Goal: Task Accomplishment & Management: Use online tool/utility

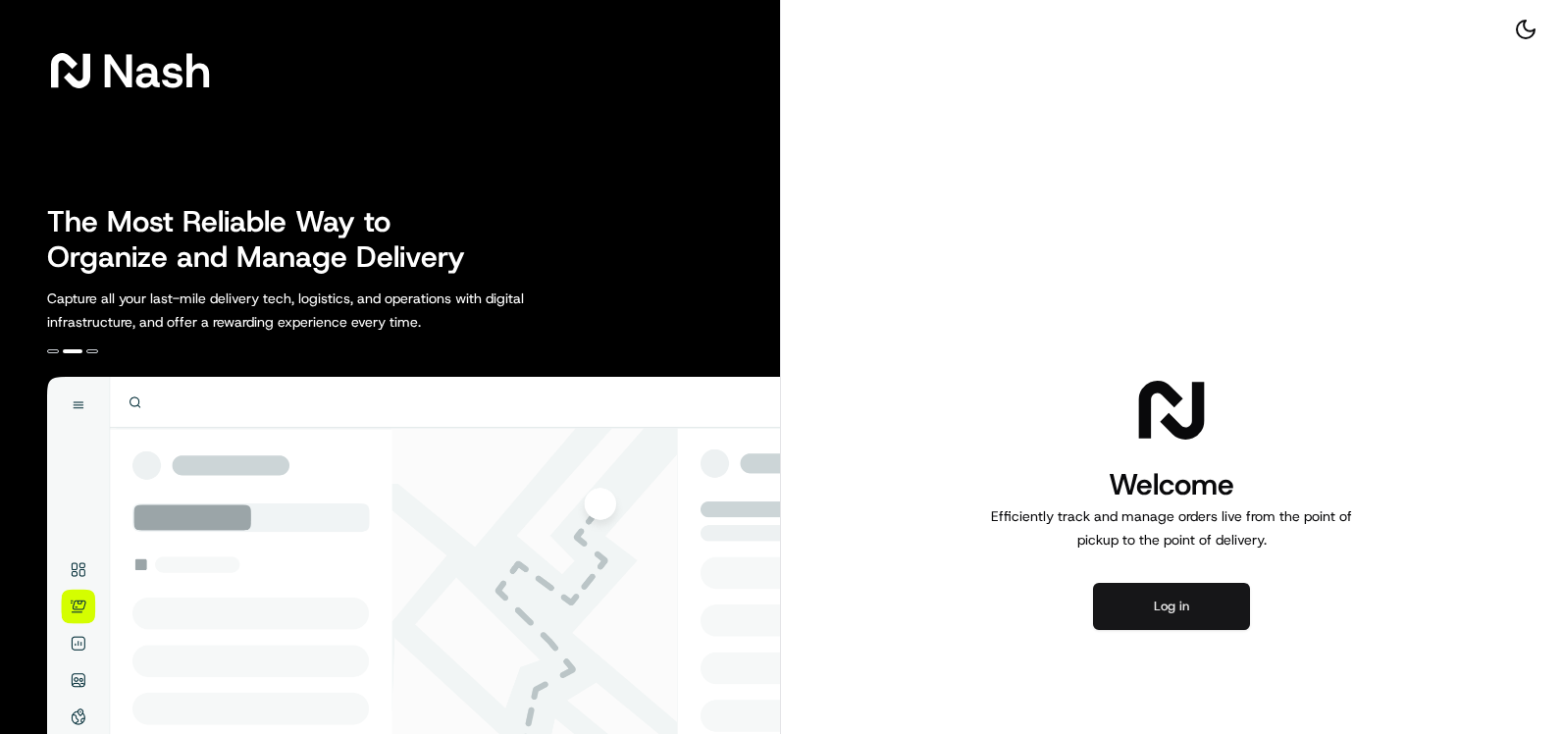
click at [1139, 583] on button "Log in" at bounding box center [1171, 606] width 157 height 47
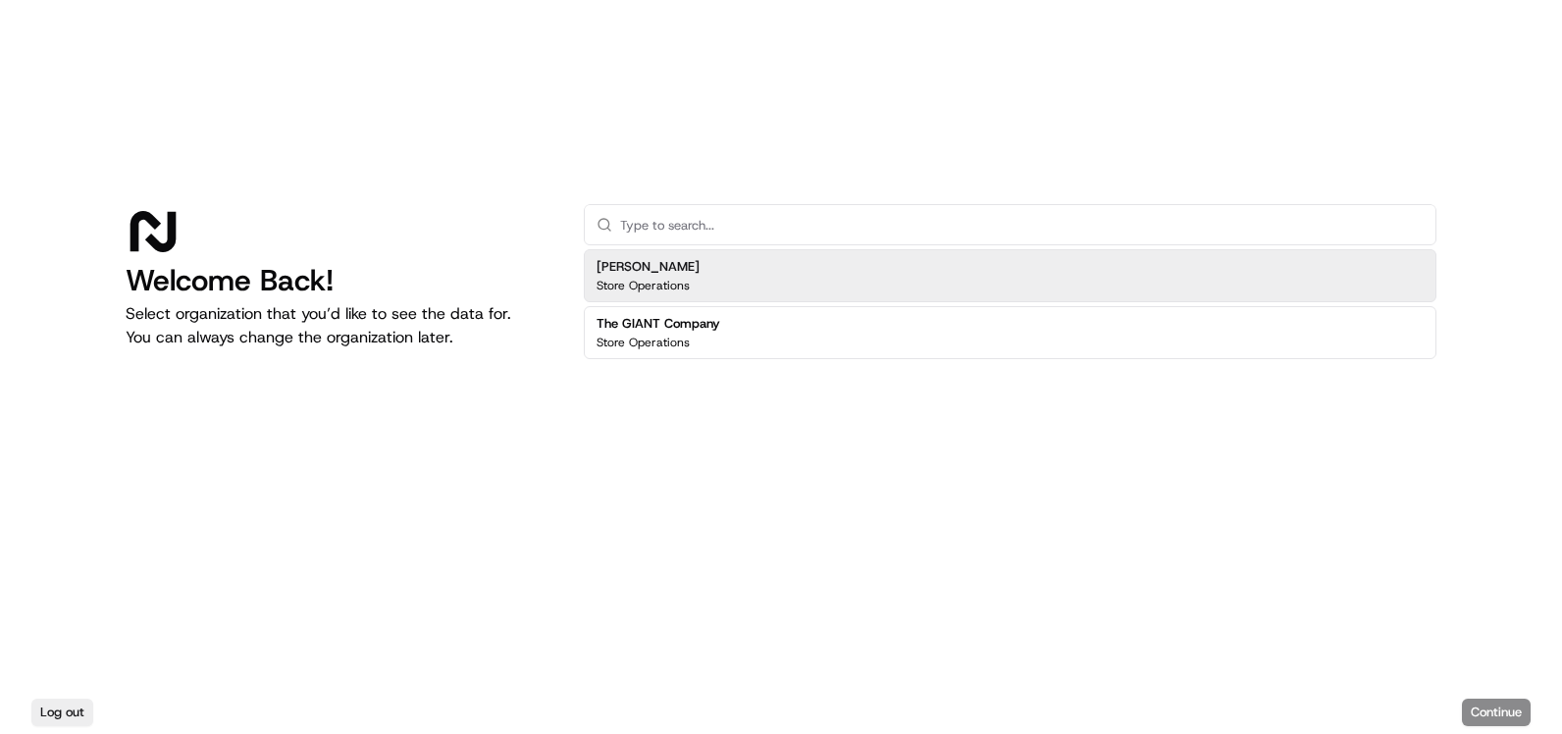
click at [780, 280] on div "Martin's Store Operations" at bounding box center [1010, 275] width 852 height 53
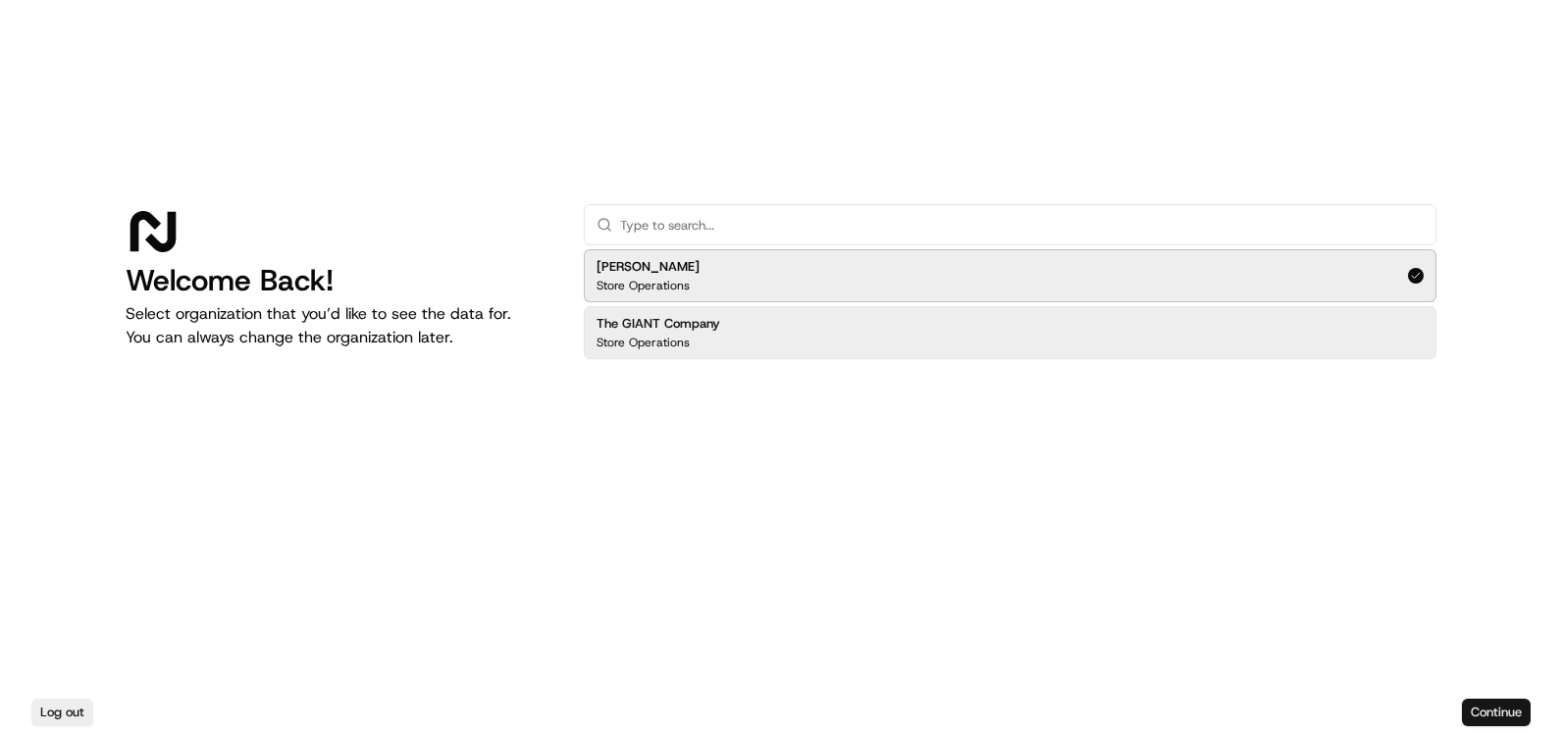
click at [1514, 701] on button "Continue" at bounding box center [1496, 711] width 69 height 27
